Goal: Information Seeking & Learning: Learn about a topic

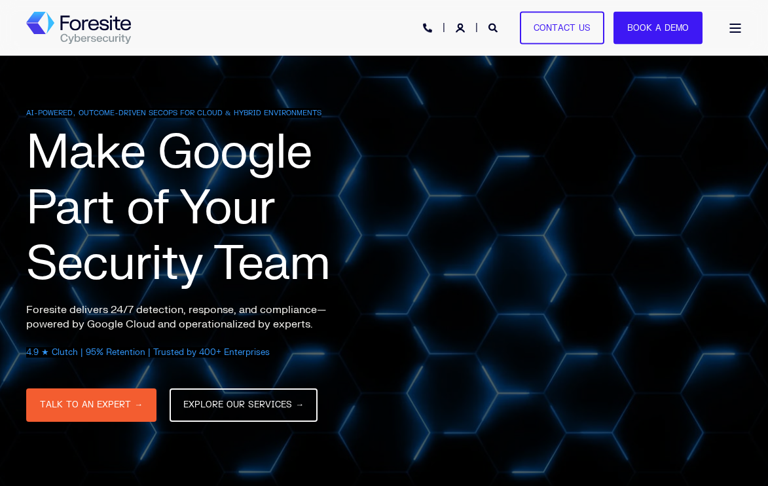
click at [733, 30] on div "Open Burger Menu" at bounding box center [735, 28] width 13 height 9
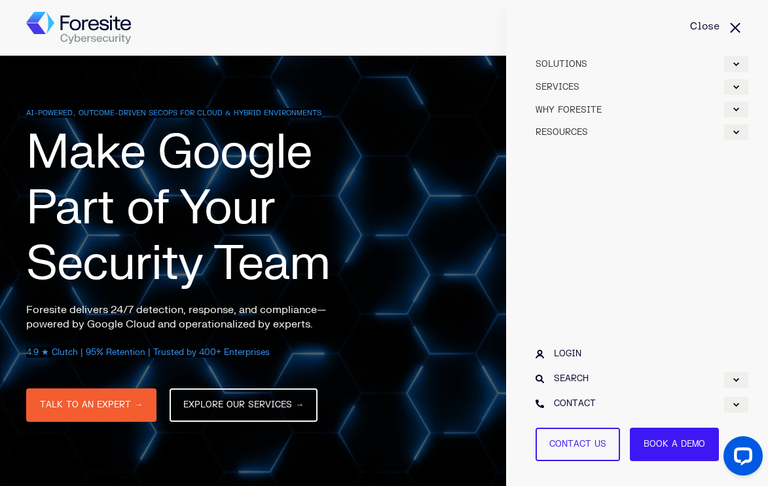
click at [734, 100] on link "WHY FORESITE" at bounding box center [637, 109] width 223 height 23
click at [735, 108] on div "Expand WHY FORESITE" at bounding box center [736, 109] width 24 height 16
click at [735, 89] on div "Expand SERVICES" at bounding box center [736, 87] width 24 height 16
click at [735, 86] on div "Expand SERVICES" at bounding box center [736, 87] width 24 height 16
click at [736, 133] on div "Expand RESOURCES" at bounding box center [736, 132] width 24 height 16
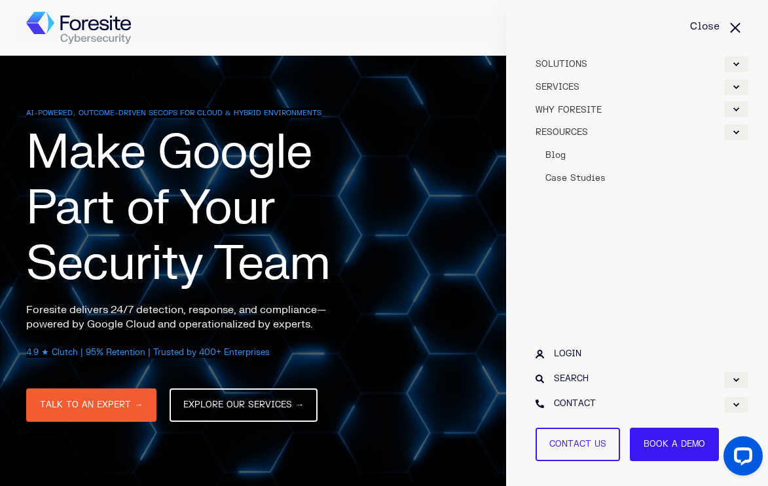
click at [742, 73] on link "SOLUTIONS" at bounding box center [637, 63] width 223 height 23
click at [737, 109] on div "Expand Google Cloud Security" at bounding box center [736, 109] width 24 height 16
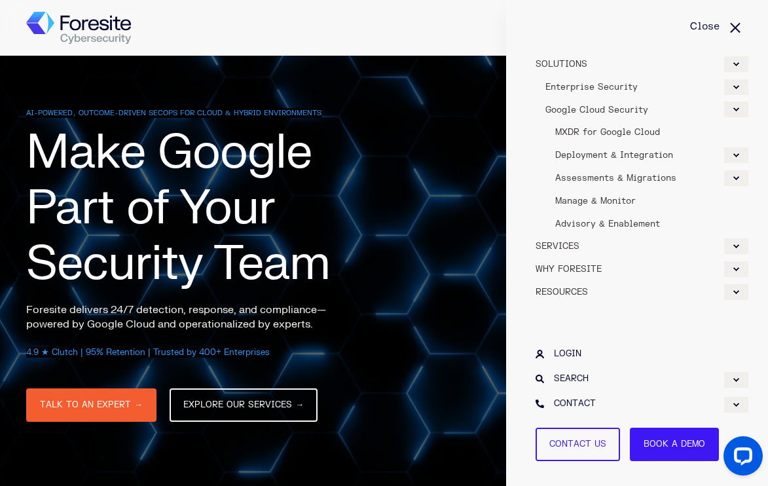
click at [737, 109] on div "Expand Google Cloud Security" at bounding box center [736, 109] width 24 height 16
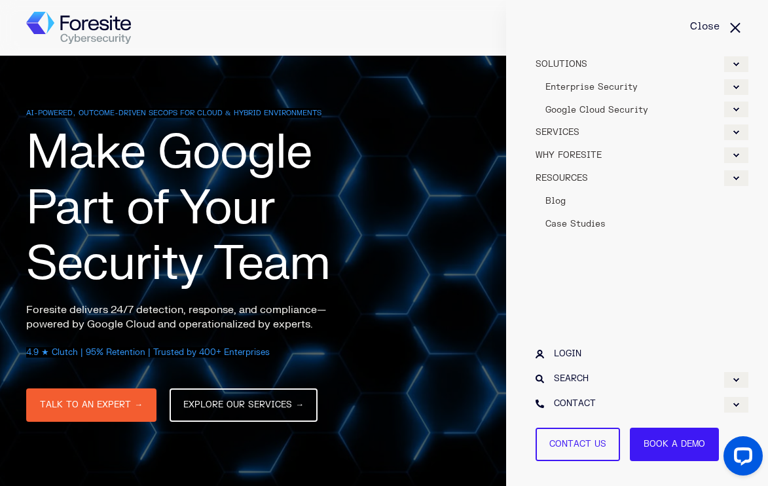
click at [736, 91] on div "Expand Enterprise Security" at bounding box center [736, 87] width 24 height 16
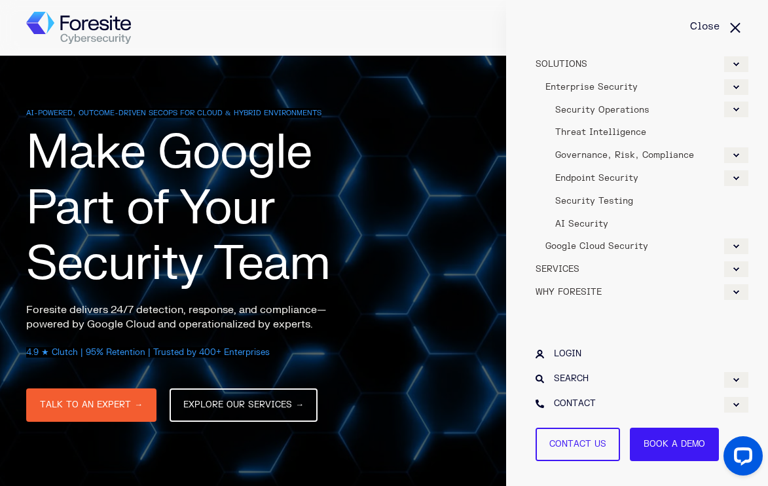
click at [738, 88] on div "Expand Enterprise Security" at bounding box center [736, 87] width 24 height 16
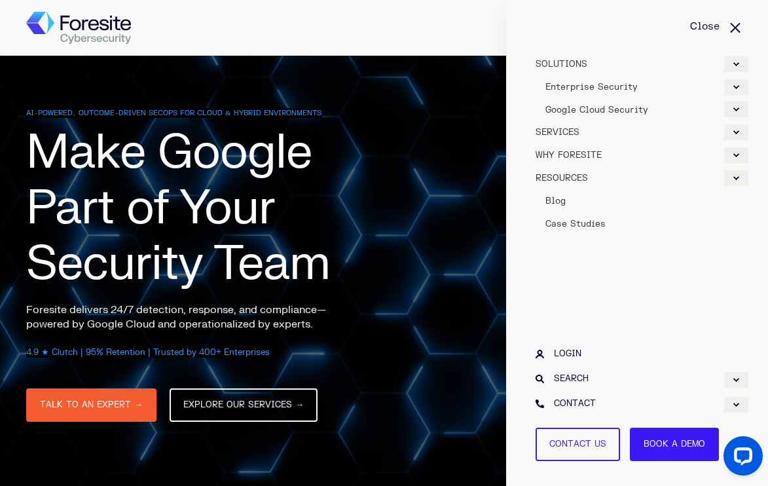
click at [739, 151] on div "Expand WHY FORESITE" at bounding box center [736, 155] width 24 height 16
click at [731, 130] on div "Expand SERVICES" at bounding box center [736, 132] width 24 height 16
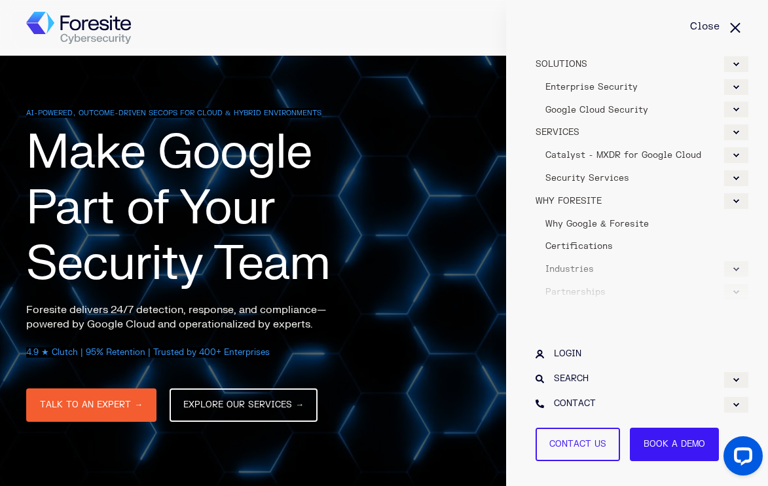
click at [734, 64] on div "Expand SOLUTIONS" at bounding box center [736, 64] width 24 height 16
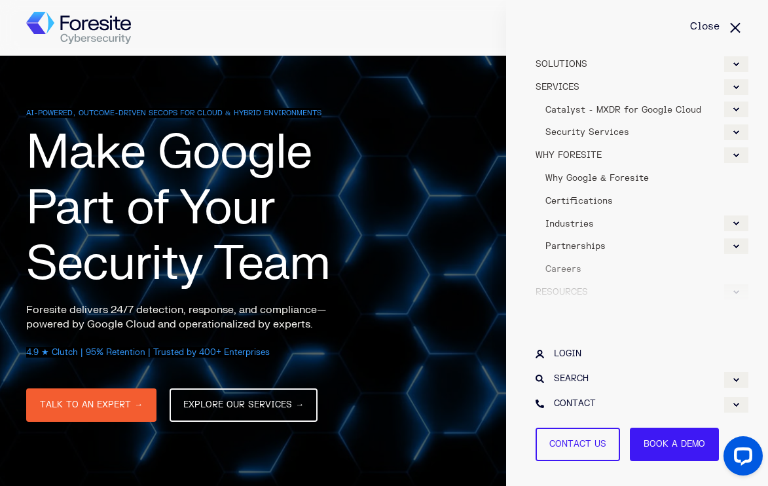
click at [734, 64] on div "Expand SOLUTIONS" at bounding box center [736, 64] width 24 height 16
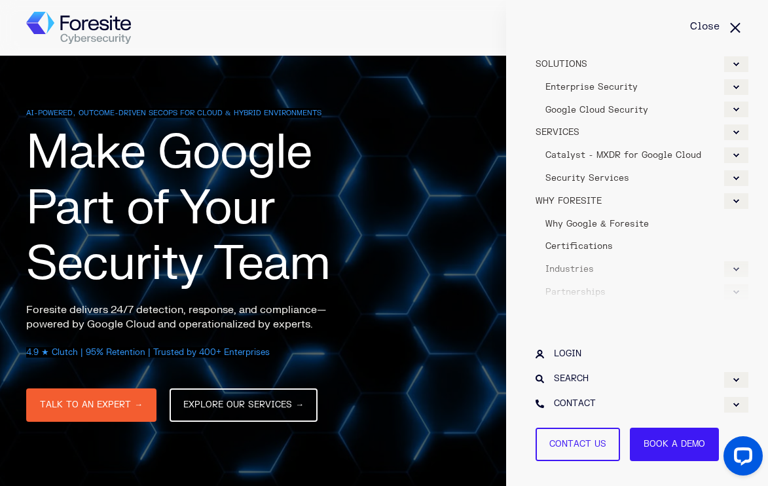
click at [742, 134] on div "Expand SERVICES" at bounding box center [736, 132] width 24 height 16
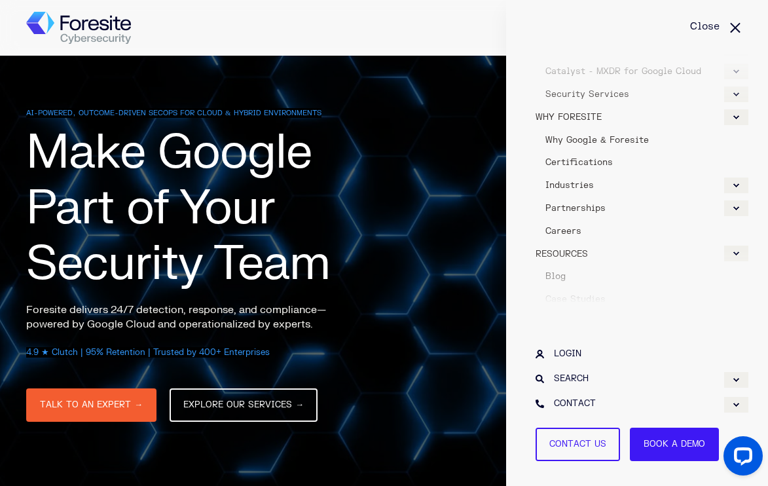
scroll to position [91, 0]
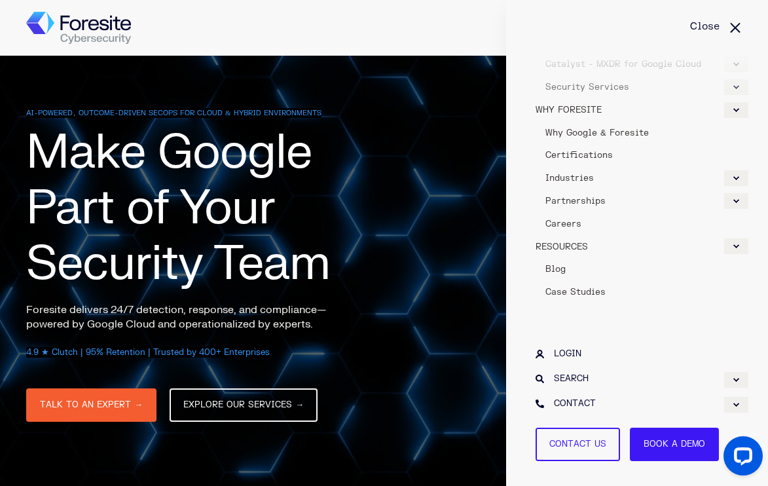
click at [574, 219] on span "Careers" at bounding box center [563, 224] width 36 height 10
click at [575, 105] on span "WHY FORESITE" at bounding box center [568, 110] width 66 height 10
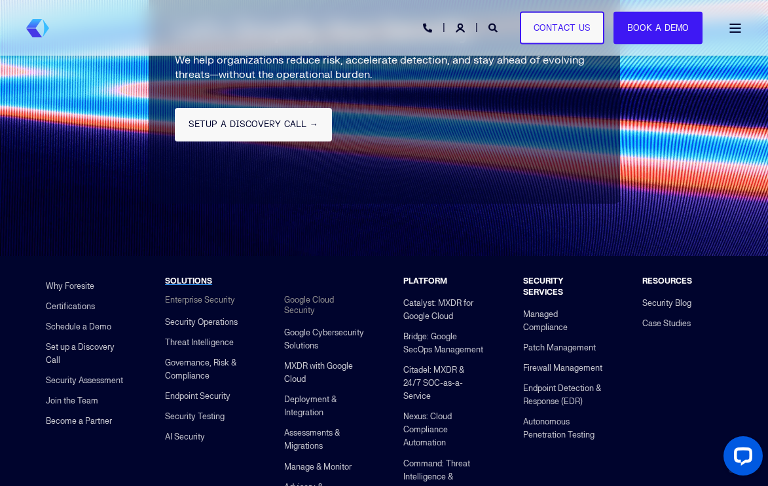
scroll to position [3115, 0]
